Goal: Information Seeking & Learning: Learn about a topic

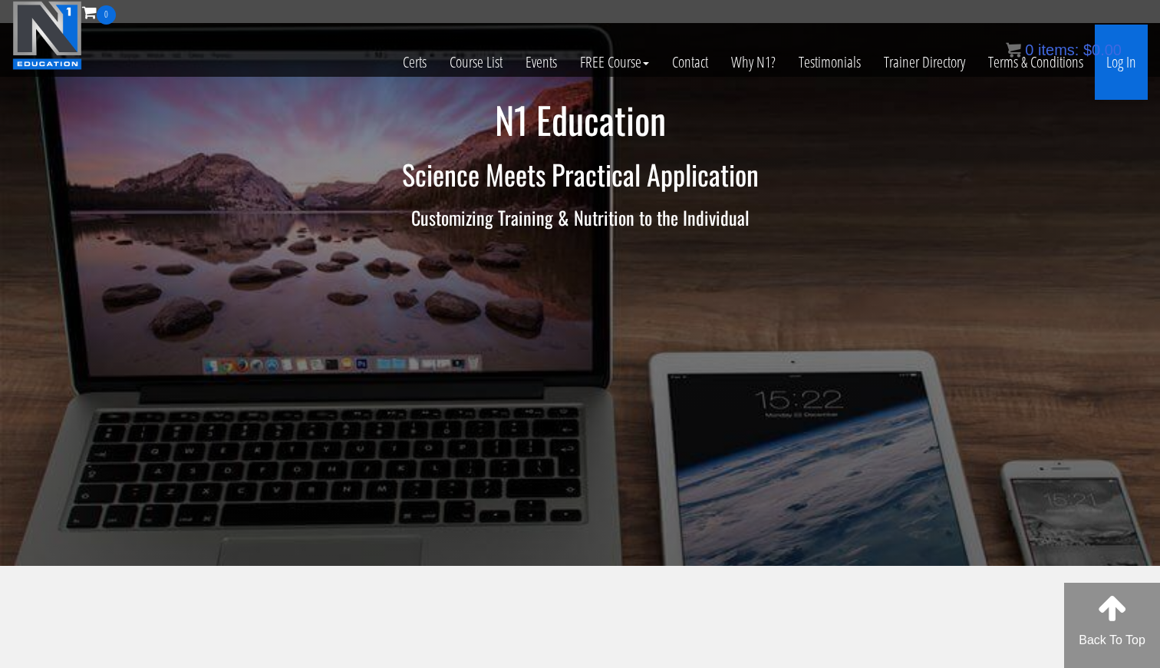
click at [1126, 69] on link "Log In" at bounding box center [1121, 62] width 53 height 75
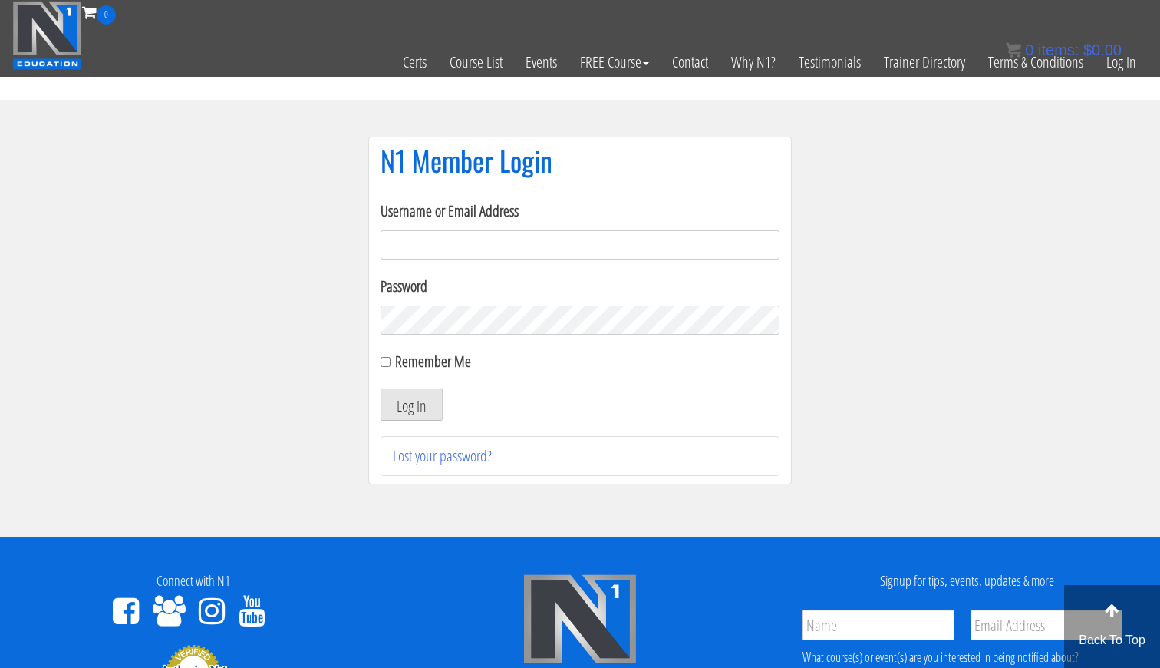
type input "gn01766500@gmail.com"
click at [411, 404] on button "Log In" at bounding box center [412, 404] width 62 height 32
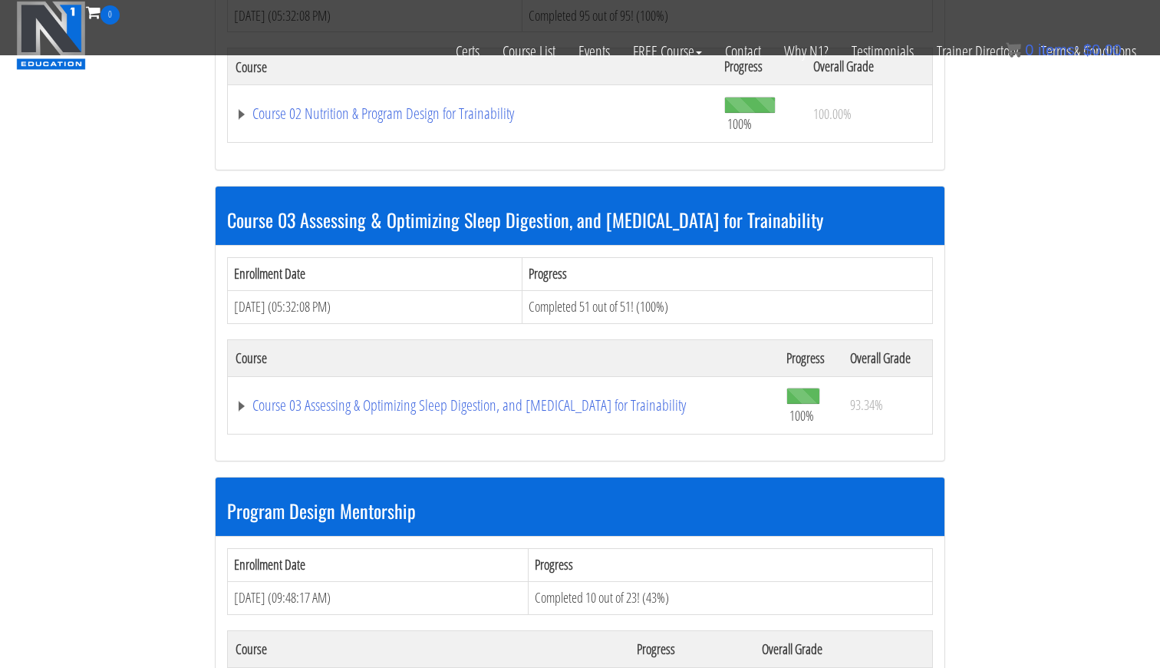
scroll to position [1324, 0]
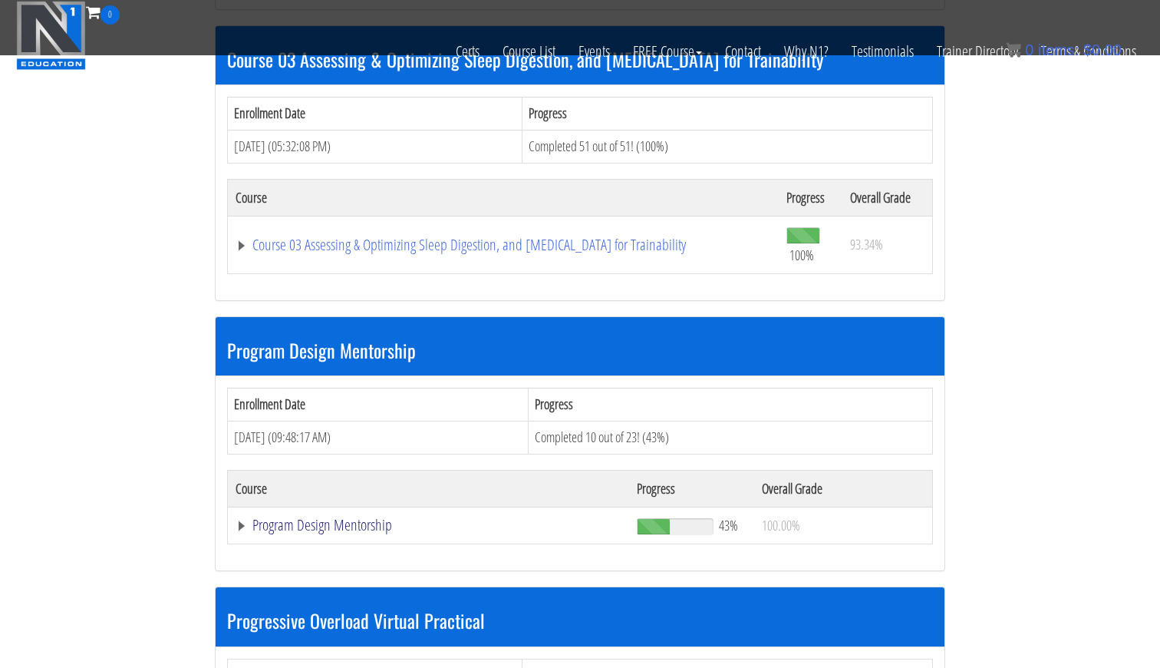
click at [338, 517] on link "Program Design Mentorship" at bounding box center [429, 524] width 386 height 15
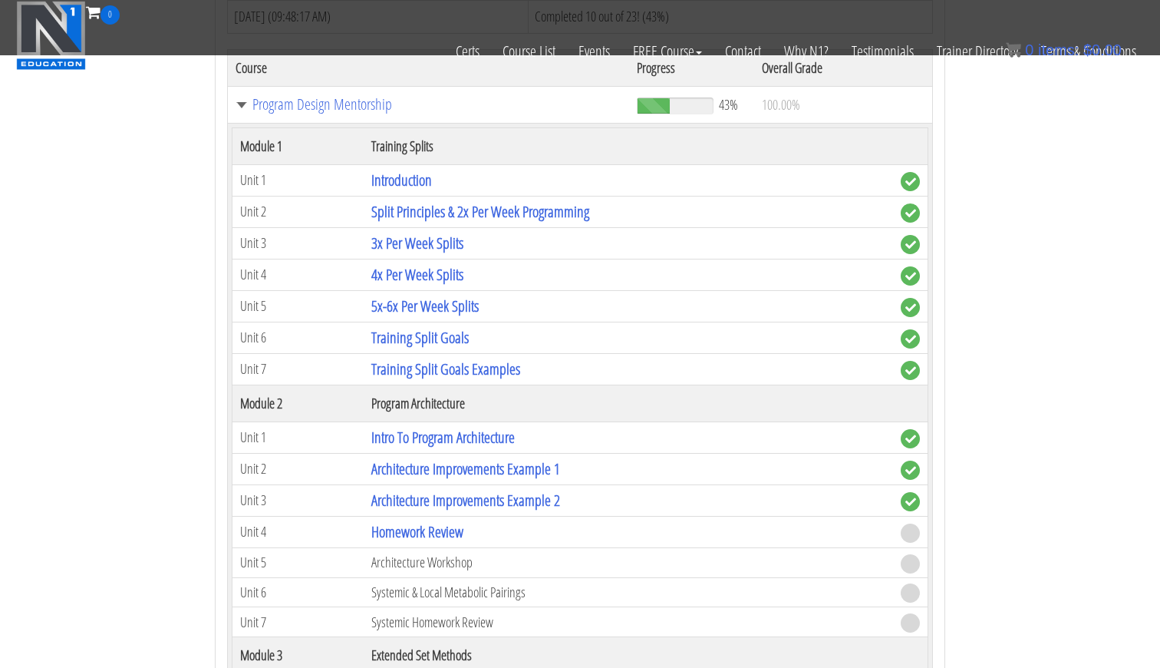
scroll to position [1825, 0]
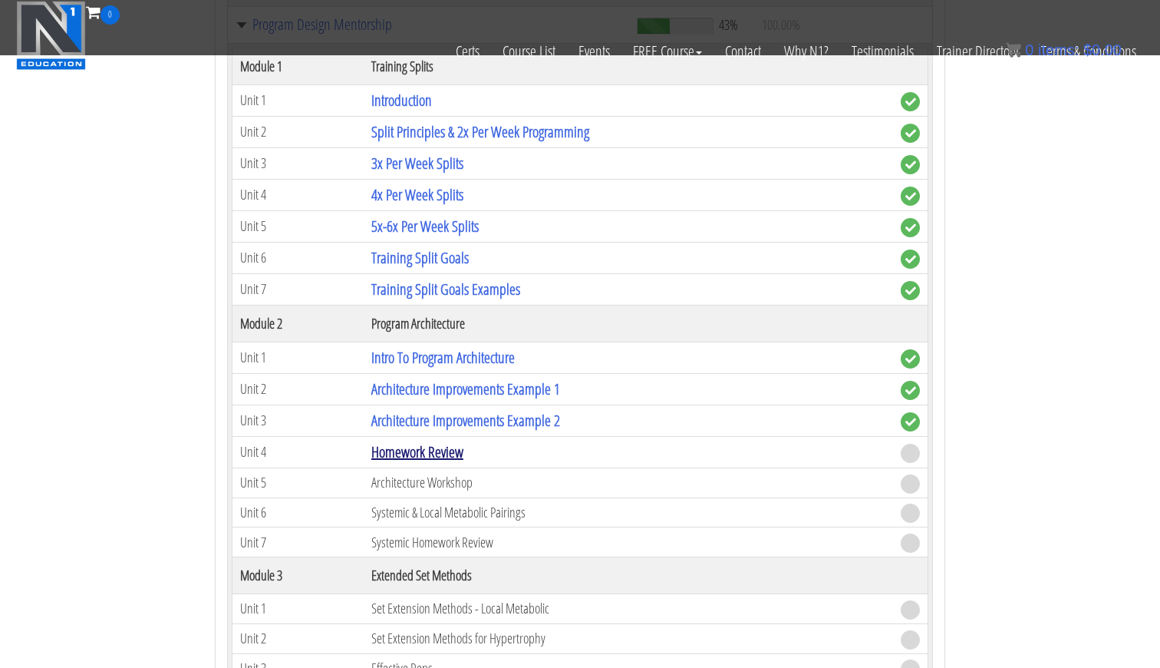
click at [431, 441] on link "Homework Review" at bounding box center [417, 451] width 92 height 21
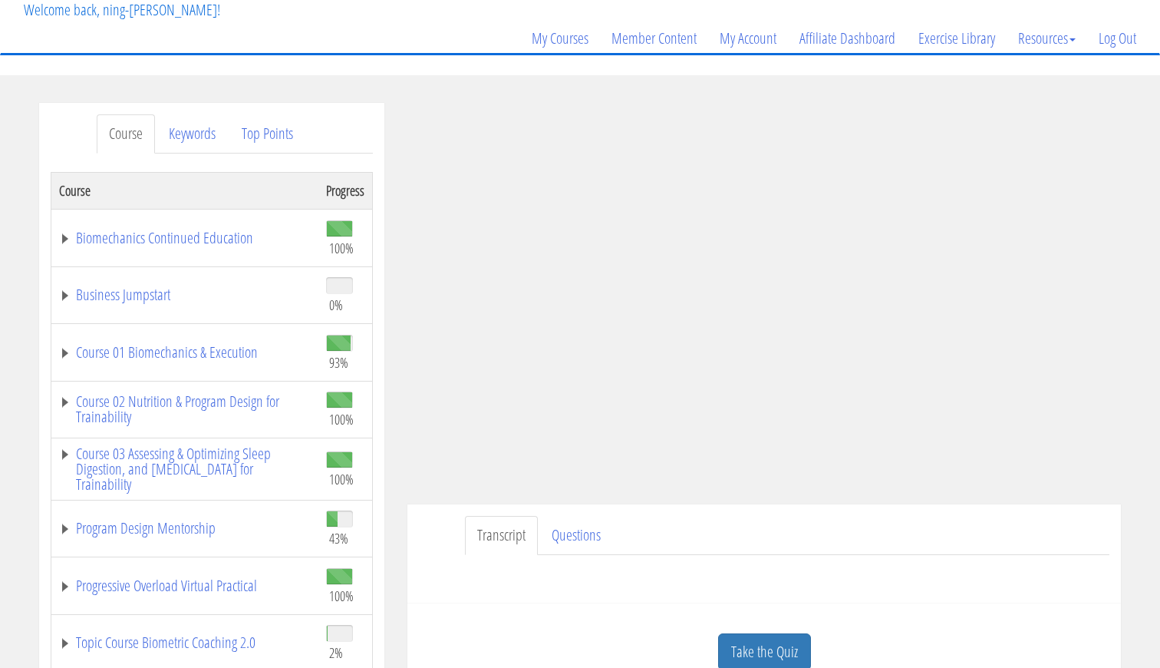
scroll to position [99, 0]
click at [763, 638] on link "Take the Quiz" at bounding box center [764, 651] width 93 height 38
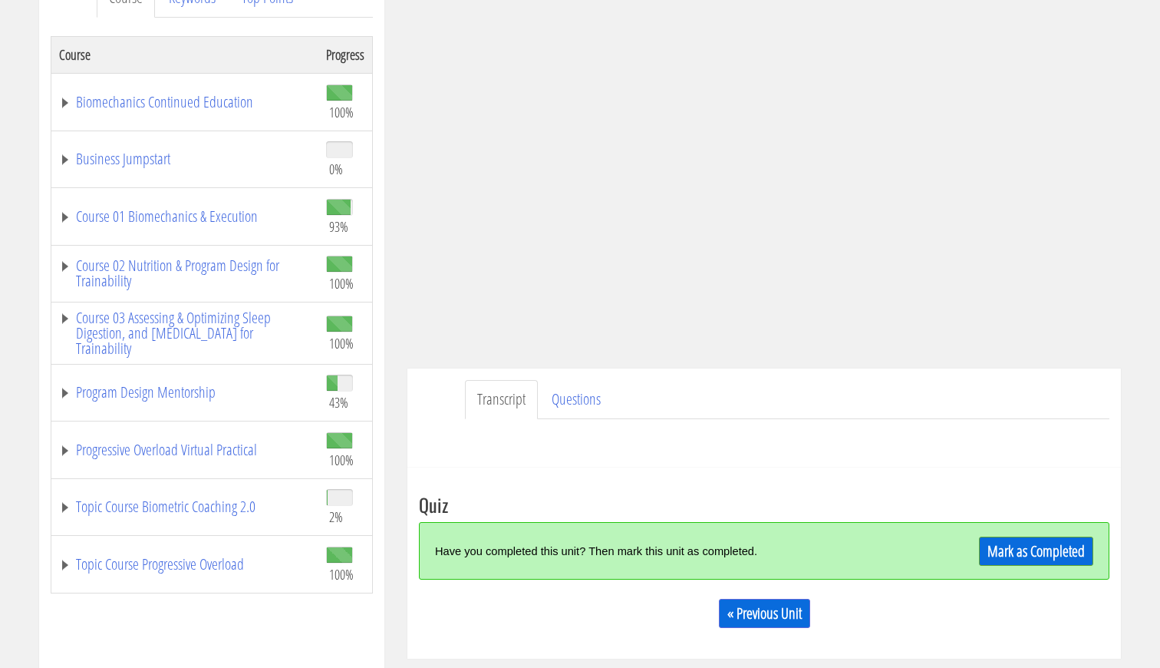
scroll to position [236, 0]
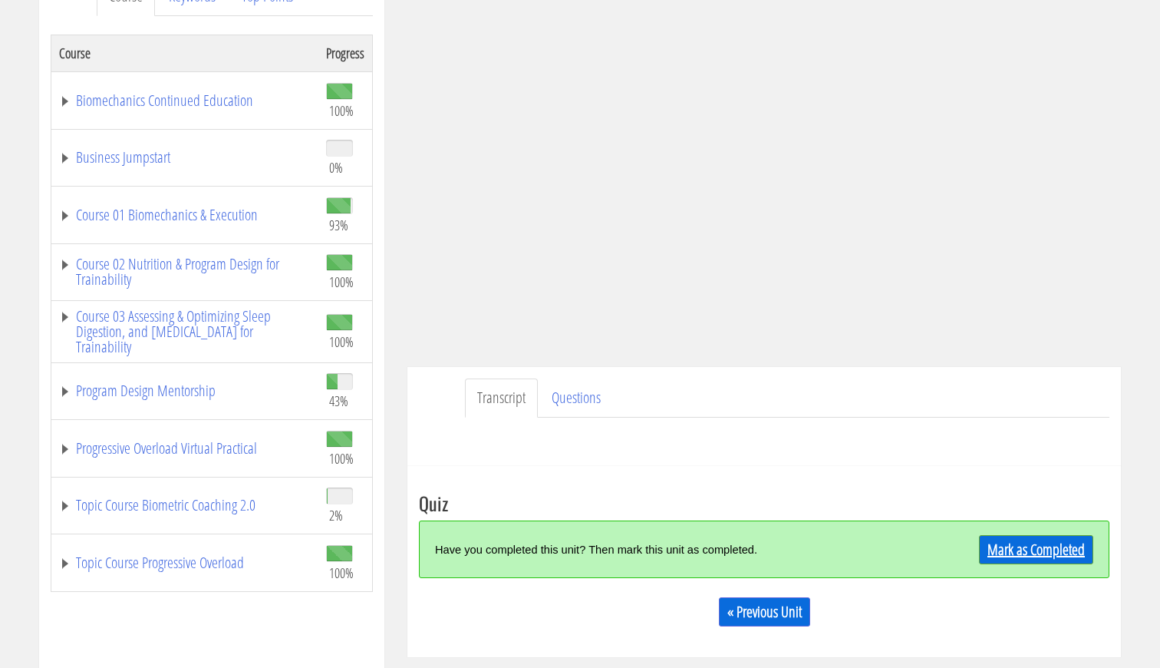
click at [1002, 542] on link "Mark as Completed" at bounding box center [1036, 549] width 114 height 29
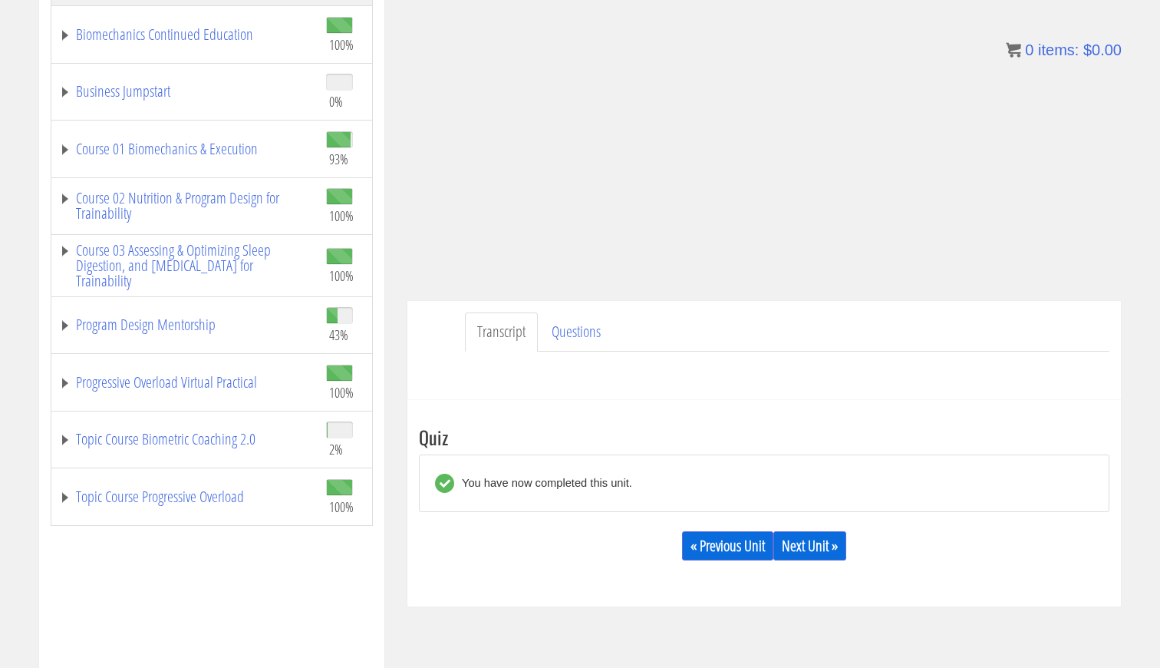
scroll to position [322, 0]
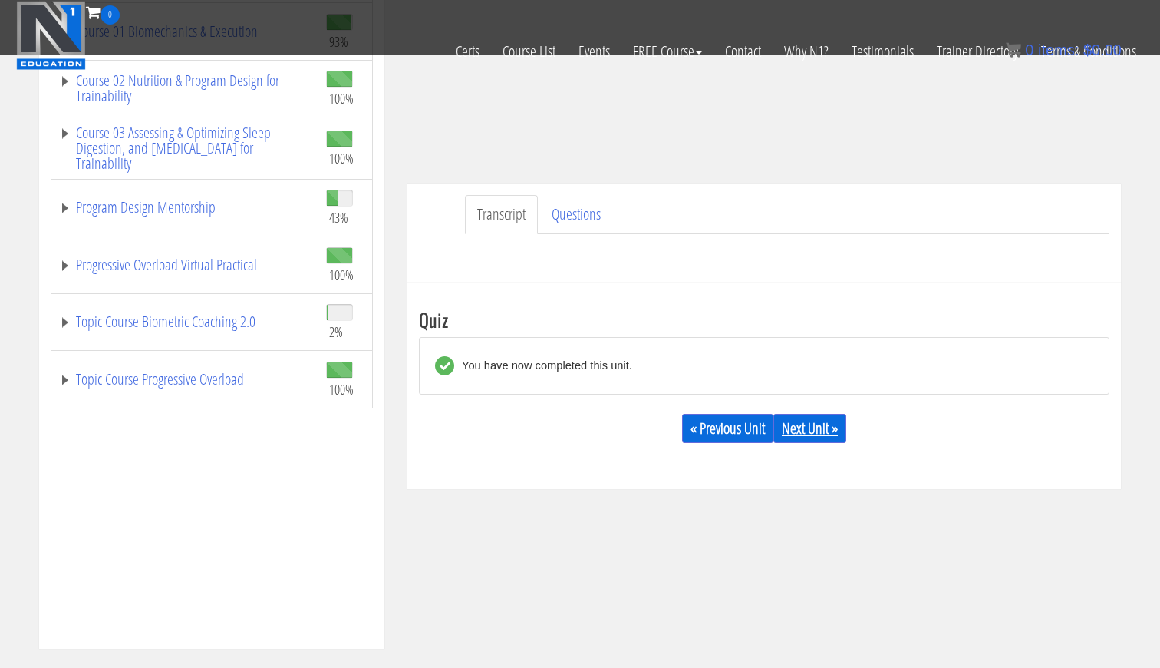
click at [801, 421] on link "Next Unit »" at bounding box center [809, 428] width 73 height 29
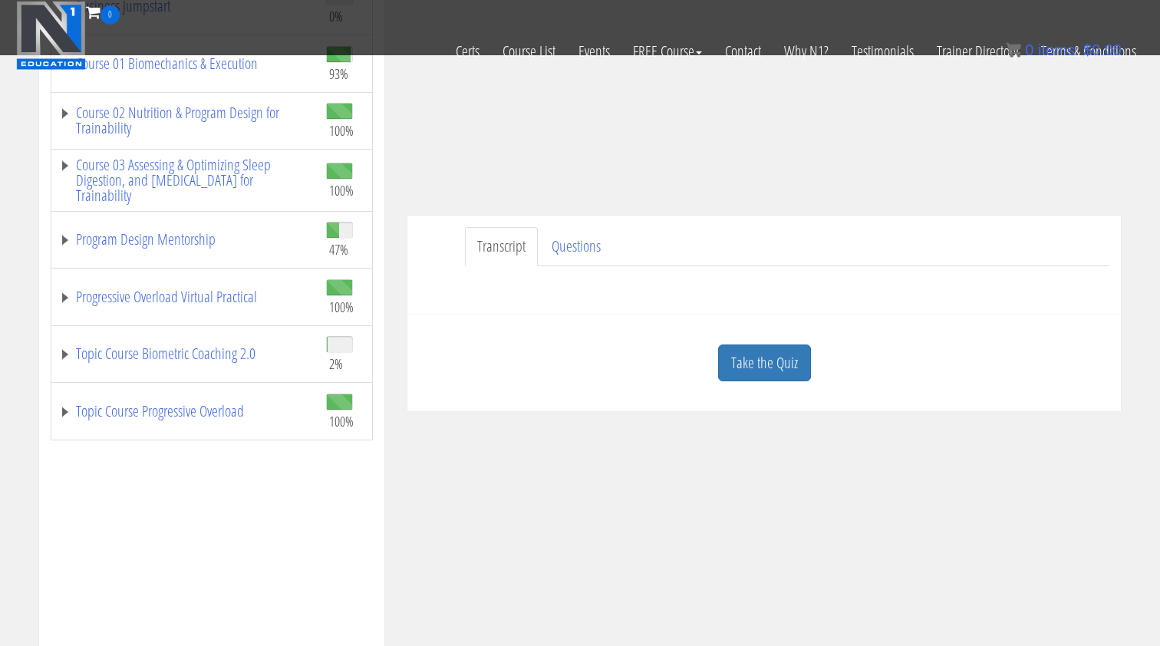
scroll to position [266, 0]
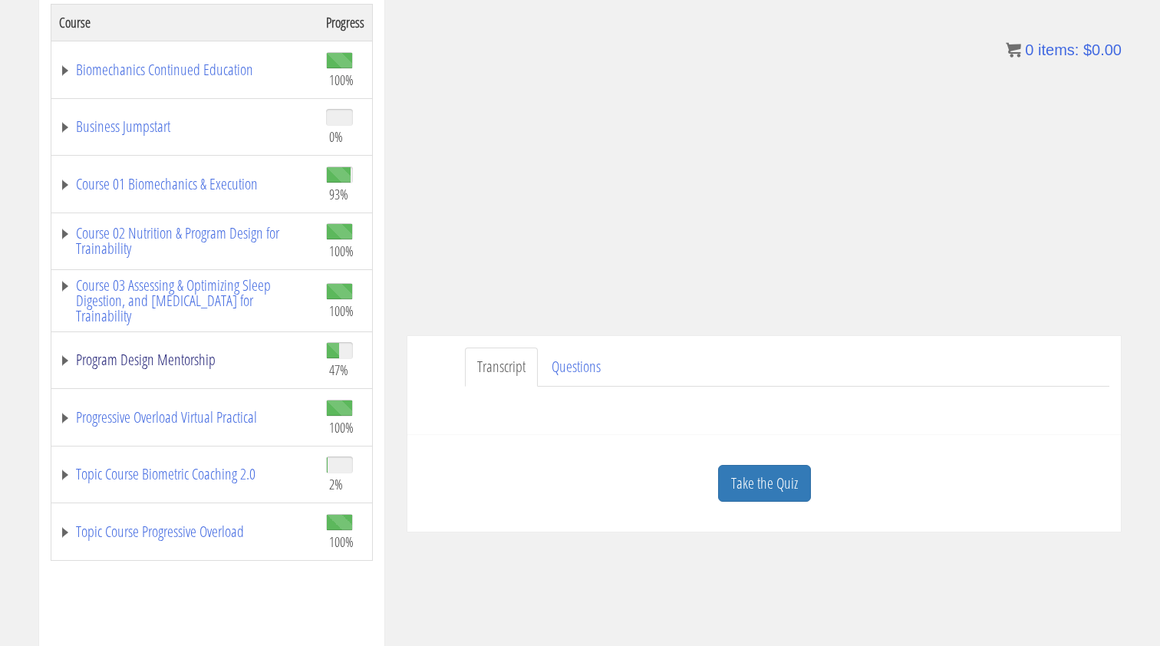
click at [192, 358] on link "Program Design Mentorship" at bounding box center [185, 359] width 252 height 15
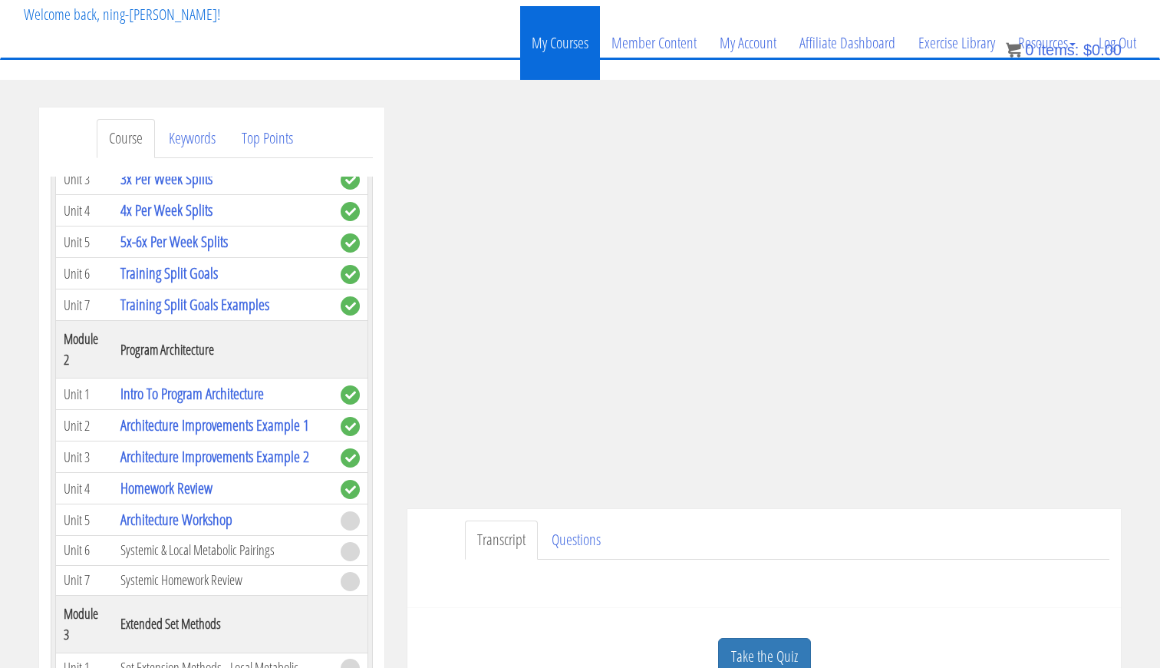
scroll to position [95, 0]
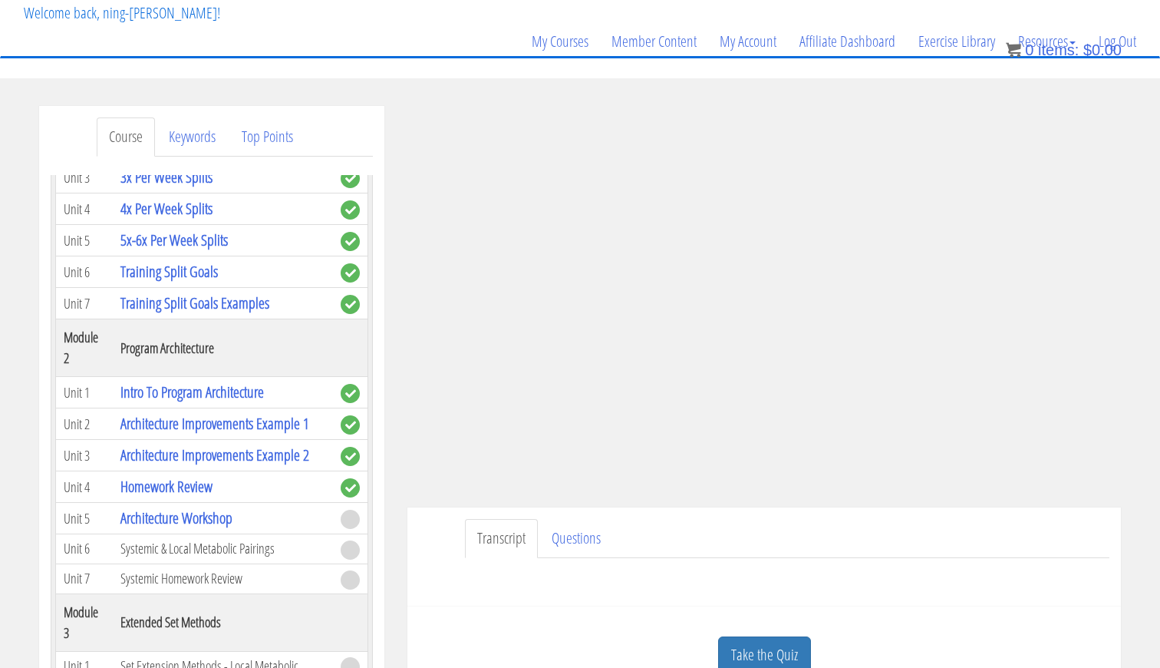
click at [394, 473] on div "Course Keywords Top Points Course Progress Biomechanics Continued Education 100…" at bounding box center [212, 539] width 368 height 866
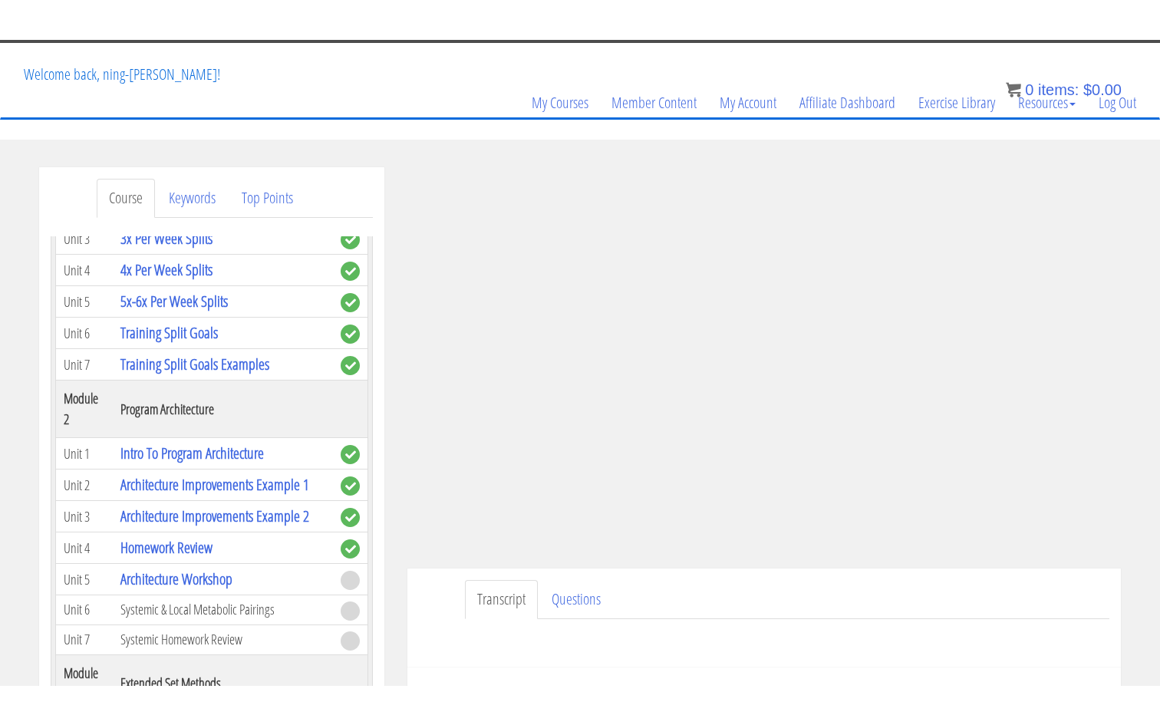
scroll to position [0, 0]
